Goal: Task Accomplishment & Management: Complete application form

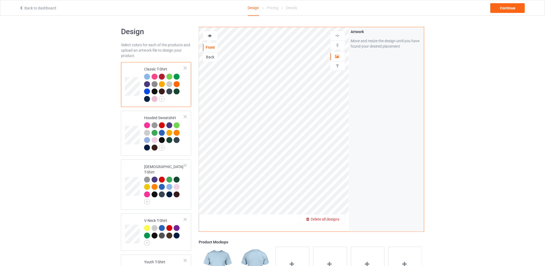
click at [340, 218] on span "Delete all designs" at bounding box center [325, 219] width 29 height 4
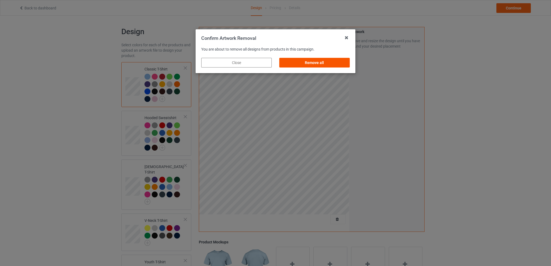
click at [313, 64] on div "Remove all" at bounding box center [314, 63] width 70 height 10
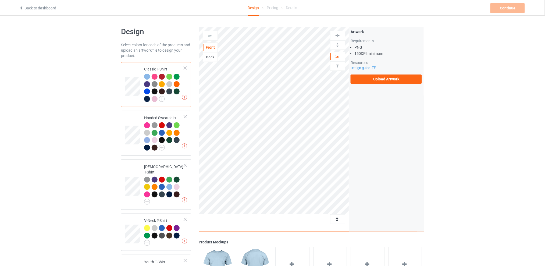
click at [209, 58] on div "Back" at bounding box center [210, 56] width 15 height 5
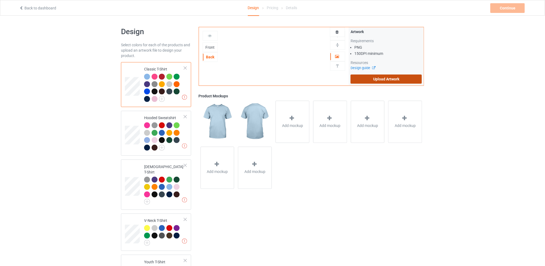
click at [380, 76] on label "Upload Artwork" at bounding box center [386, 79] width 71 height 9
click at [0, 0] on input "Upload Artwork" at bounding box center [0, 0] width 0 height 0
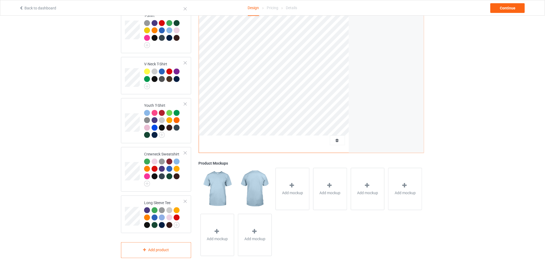
scroll to position [49, 0]
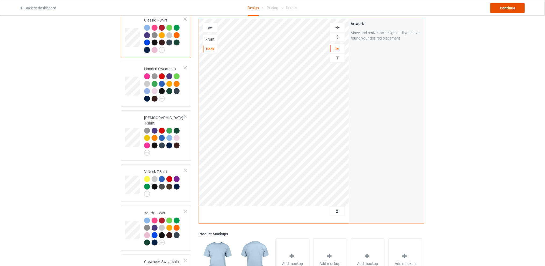
click at [503, 8] on div "Continue" at bounding box center [508, 8] width 34 height 10
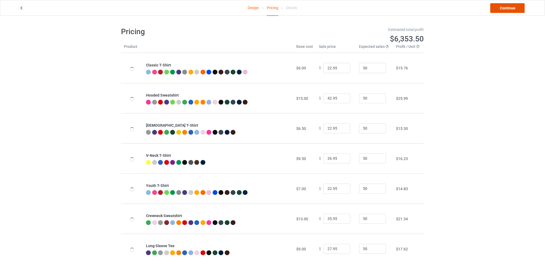
click at [494, 12] on link "Continue" at bounding box center [508, 8] width 34 height 10
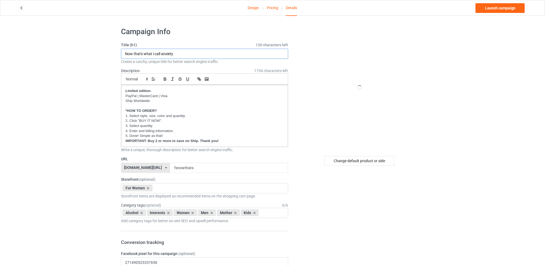
drag, startPoint x: 190, startPoint y: 52, endPoint x: 95, endPoint y: 55, distance: 94.8
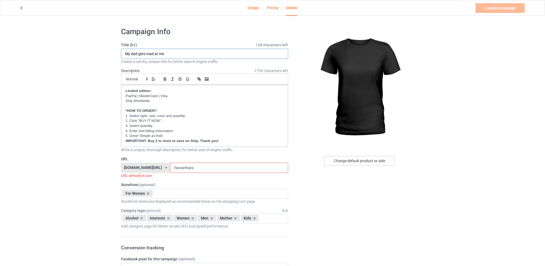
type input "My dad gets mad at me"
click at [350, 159] on div "Change default product or side" at bounding box center [359, 161] width 70 height 10
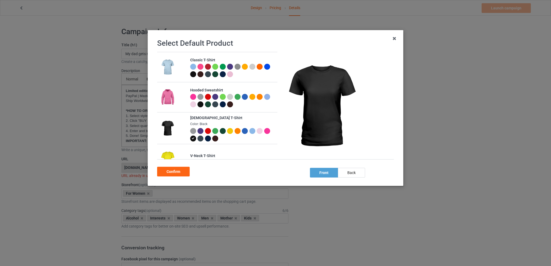
click at [244, 132] on div at bounding box center [245, 131] width 6 height 6
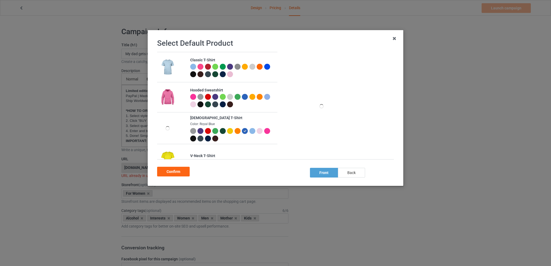
click at [348, 171] on div "back" at bounding box center [351, 173] width 27 height 10
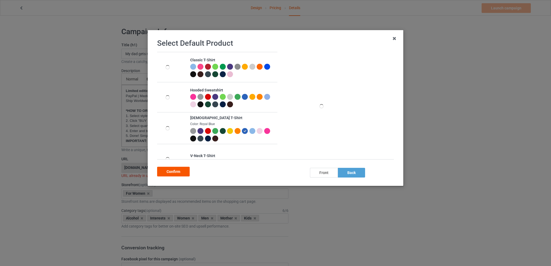
click at [174, 171] on div "Confirm" at bounding box center [173, 172] width 33 height 10
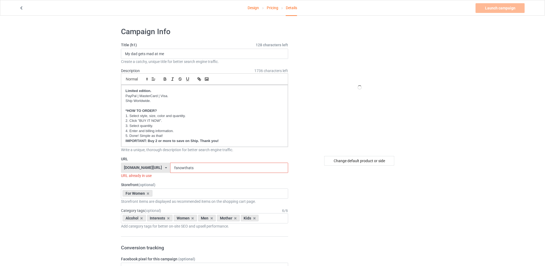
drag, startPoint x: 202, startPoint y: 167, endPoint x: 152, endPoint y: 167, distance: 50.0
click at [152, 167] on div "[DOMAIN_NAME][URL] [DOMAIN_NAME][URL] [DOMAIN_NAME][URL] [DOMAIN_NAME][URL] 5d7…" at bounding box center [204, 168] width 167 height 10
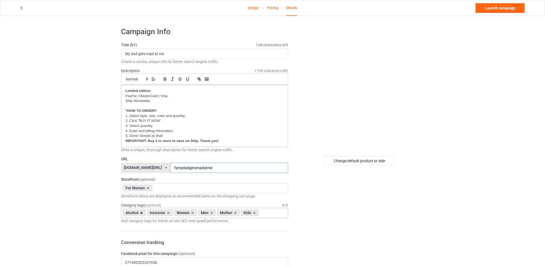
type input "fsmydadgetsmadatme"
click at [140, 212] on icon at bounding box center [141, 212] width 3 height 3
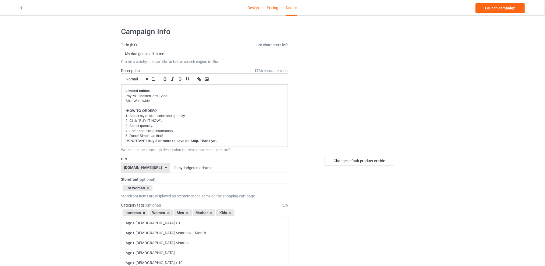
click at [143, 213] on icon at bounding box center [144, 212] width 3 height 3
click at [160, 214] on icon at bounding box center [160, 212] width 3 height 3
click at [165, 213] on icon at bounding box center [165, 212] width 3 height 3
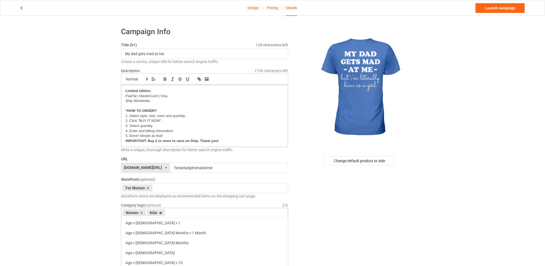
click at [162, 213] on icon at bounding box center [160, 212] width 3 height 3
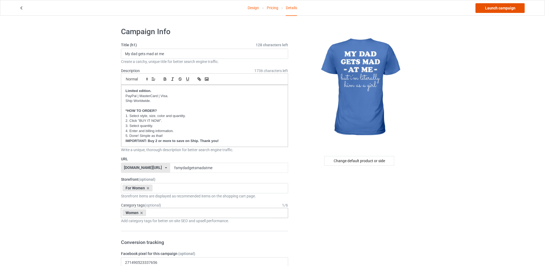
click at [502, 5] on link "Launch campaign" at bounding box center [500, 8] width 49 height 10
